Goal: Check status: Check status

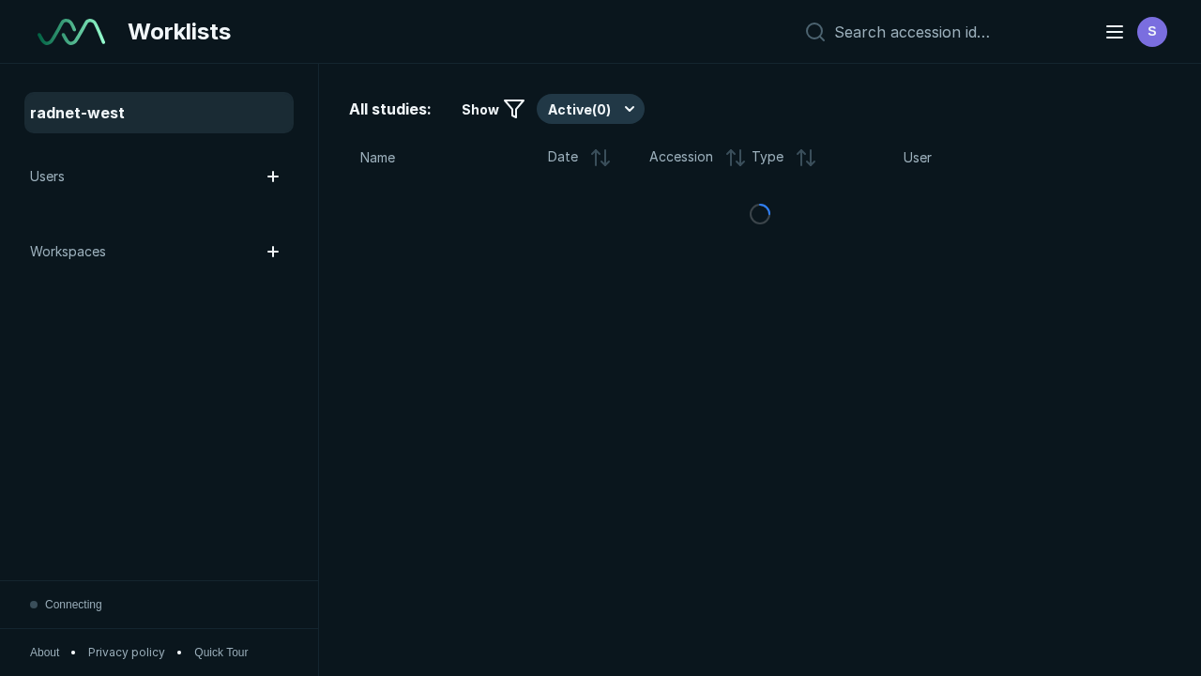
scroll to position [5124, 7816]
